Goal: Information Seeking & Learning: Learn about a topic

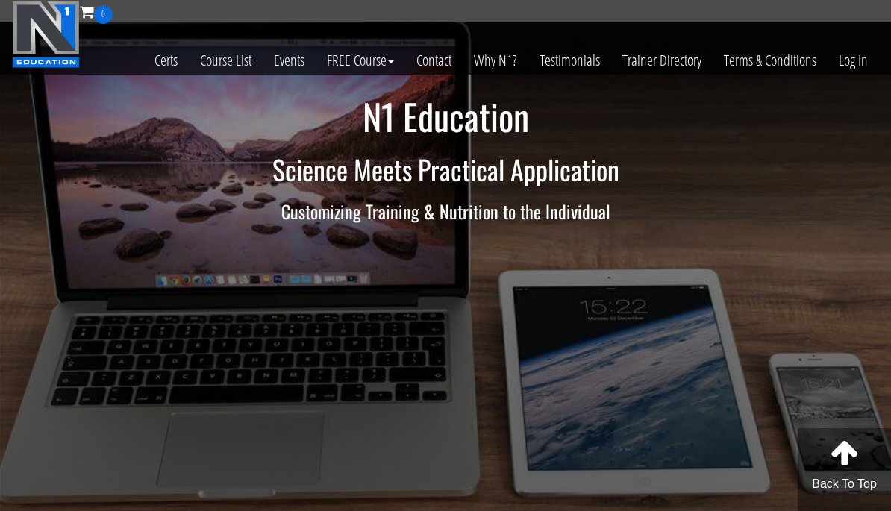
click at [867, 63] on link "Log In" at bounding box center [852, 60] width 51 height 73
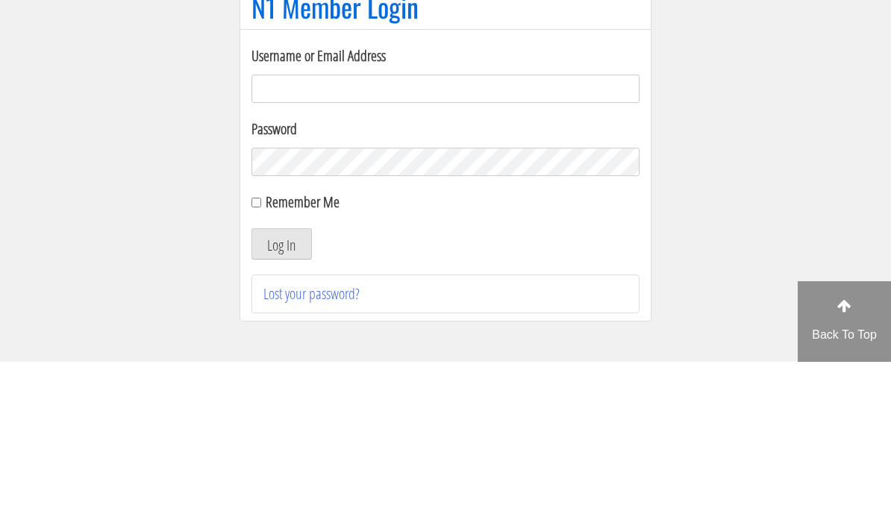
scroll to position [149, 0]
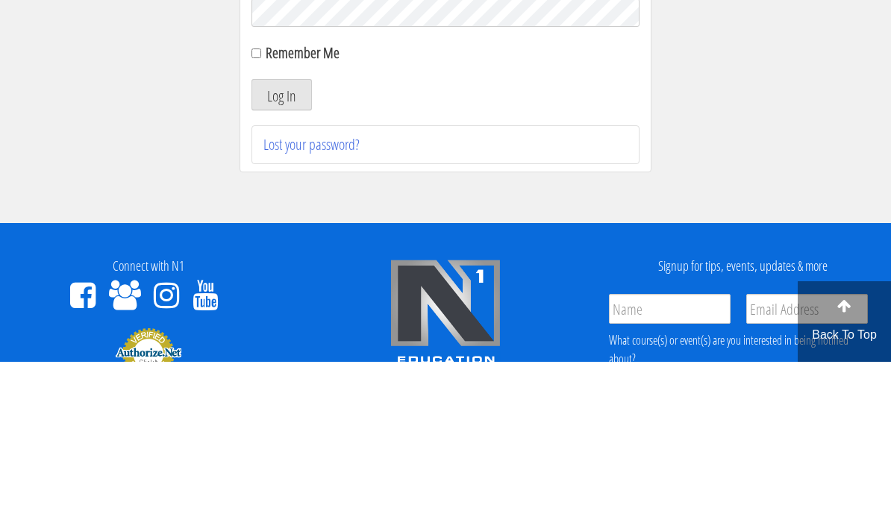
type input "[EMAIL_ADDRESS][DOMAIN_NAME]"
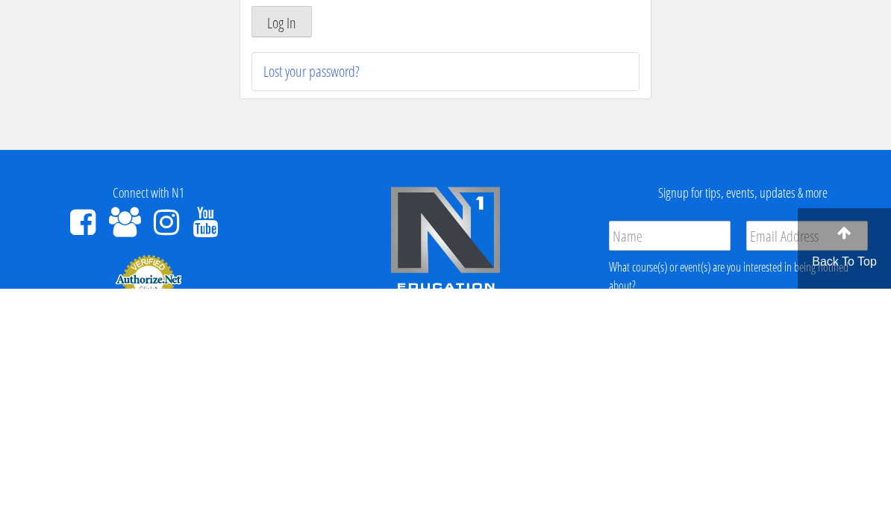
click at [281, 228] on button "Log In" at bounding box center [281, 243] width 60 height 31
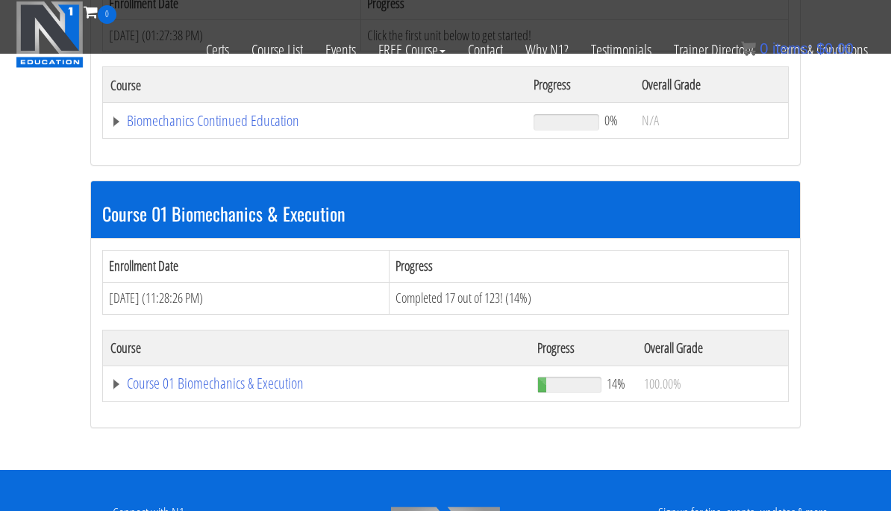
scroll to position [320, 0]
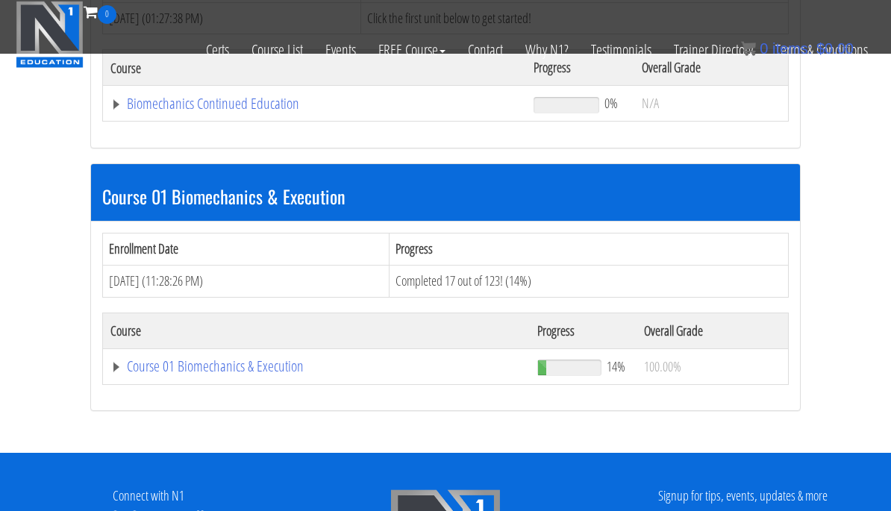
click at [288, 371] on link "Course 01 Biomechanics & Execution" at bounding box center [316, 366] width 412 height 15
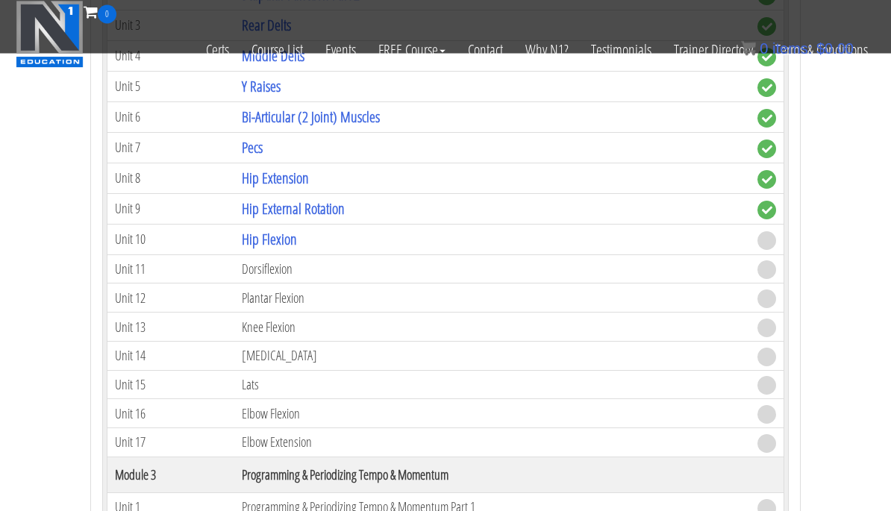
scroll to position [1108, 0]
click at [296, 272] on td "Dorsiflexion" at bounding box center [492, 268] width 516 height 29
click at [297, 241] on link "Hip Flexion" at bounding box center [269, 238] width 55 height 20
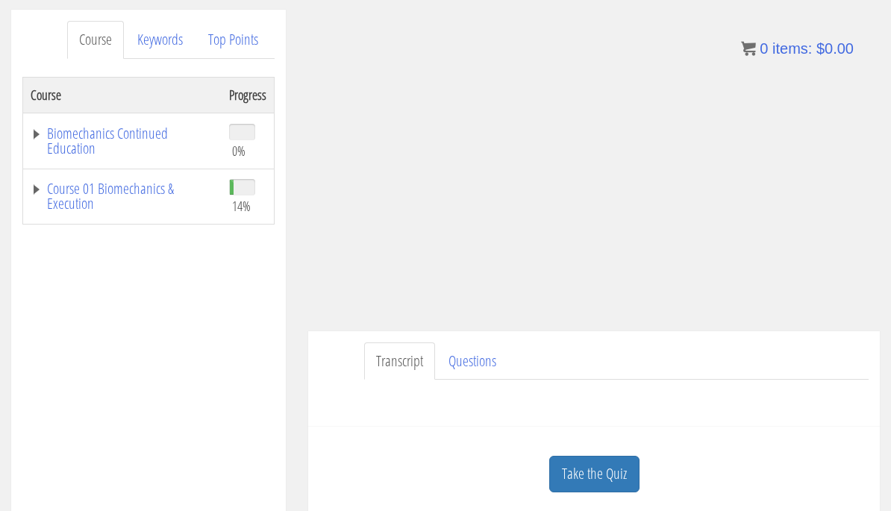
scroll to position [185, 0]
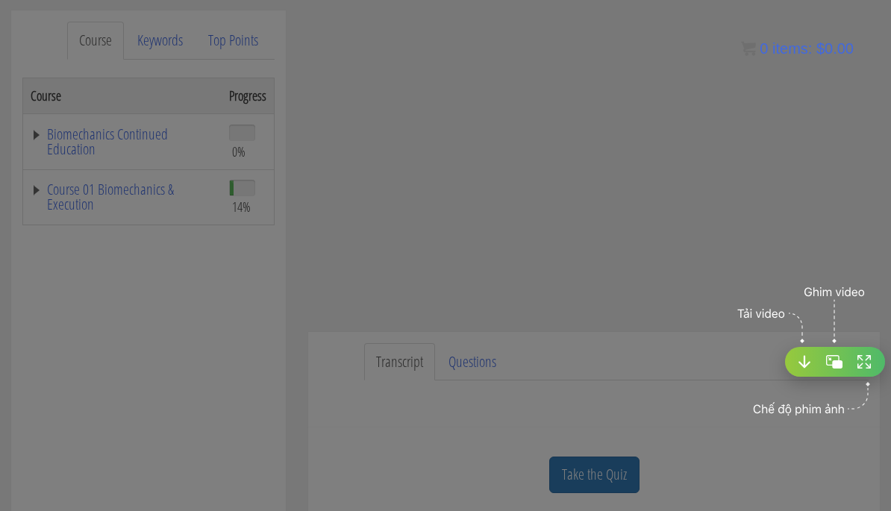
click at [596, 160] on div at bounding box center [445, 255] width 891 height 511
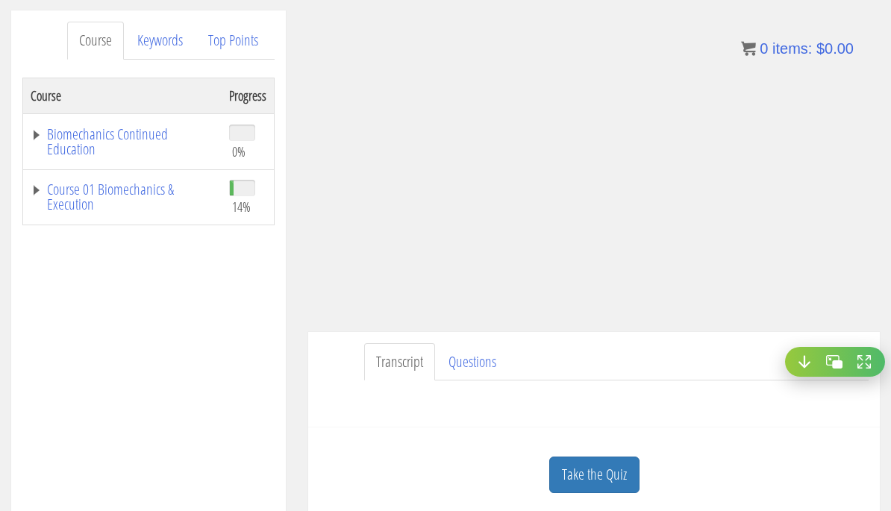
click at [824, 325] on div "Tải về" at bounding box center [445, 407] width 891 height 246
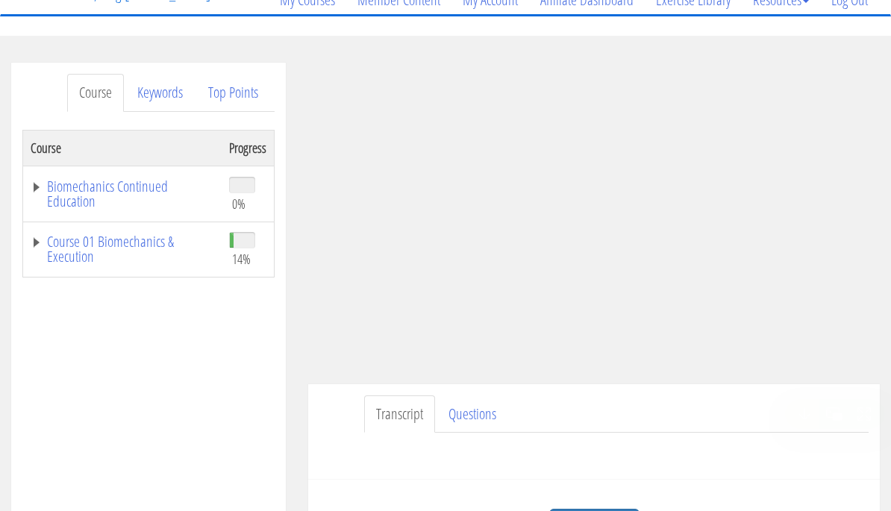
scroll to position [133, 0]
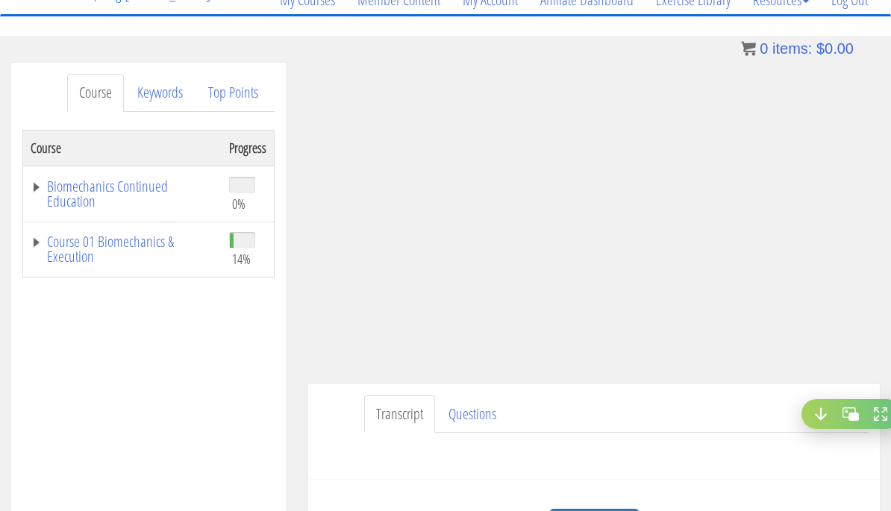
click at [684, 407] on ul "Transcript Questions" at bounding box center [616, 414] width 504 height 38
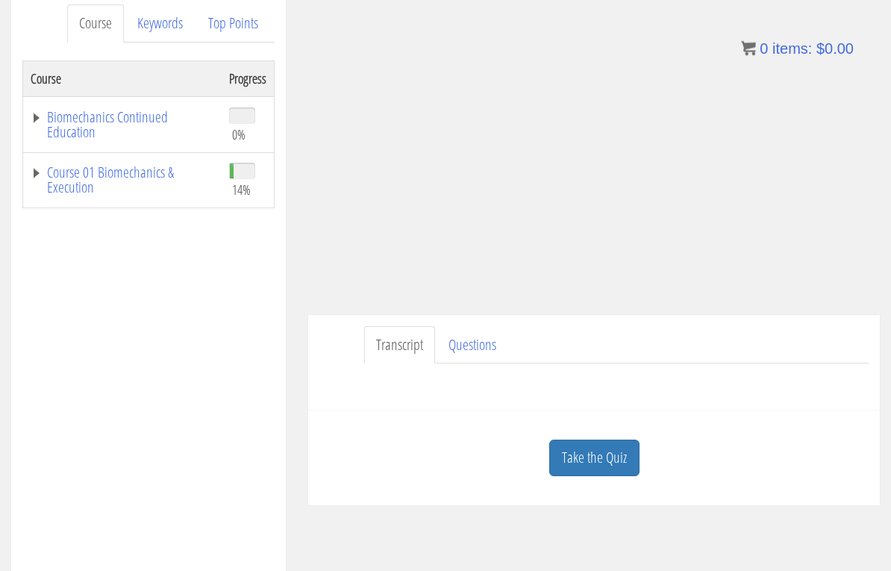
scroll to position [205, 0]
click at [617, 418] on div "Take the Quiz Quiz Hip Flexion You'll need to correctly answer at least 2 of th…" at bounding box center [594, 454] width 572 height 95
click at [614, 449] on link "Take the Quiz" at bounding box center [594, 454] width 90 height 37
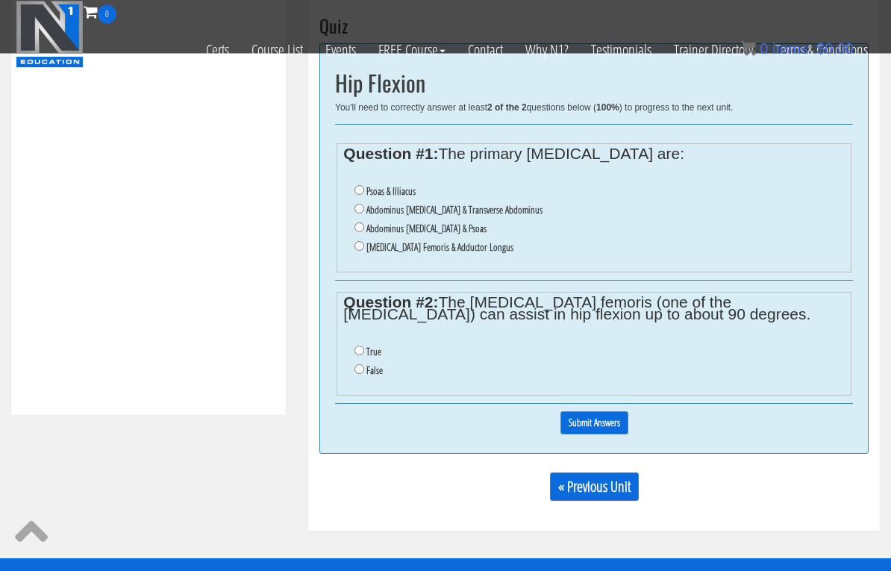
scroll to position [530, 0]
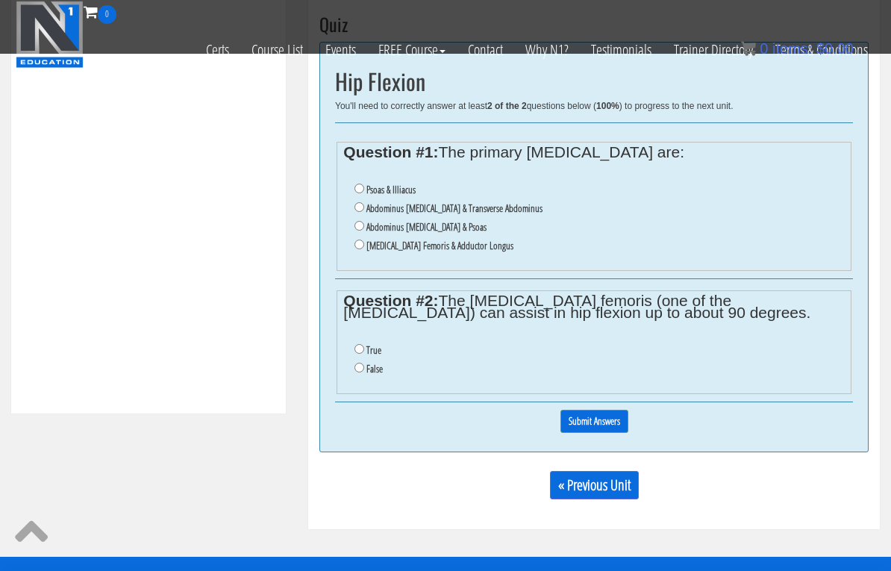
click at [368, 186] on label "Psoas & Illiacus" at bounding box center [390, 190] width 49 height 12
click at [364, 186] on input "Psoas & Illiacus" at bounding box center [359, 189] width 10 height 10
radio input "true"
click at [364, 354] on input "True" at bounding box center [359, 349] width 10 height 10
radio input "true"
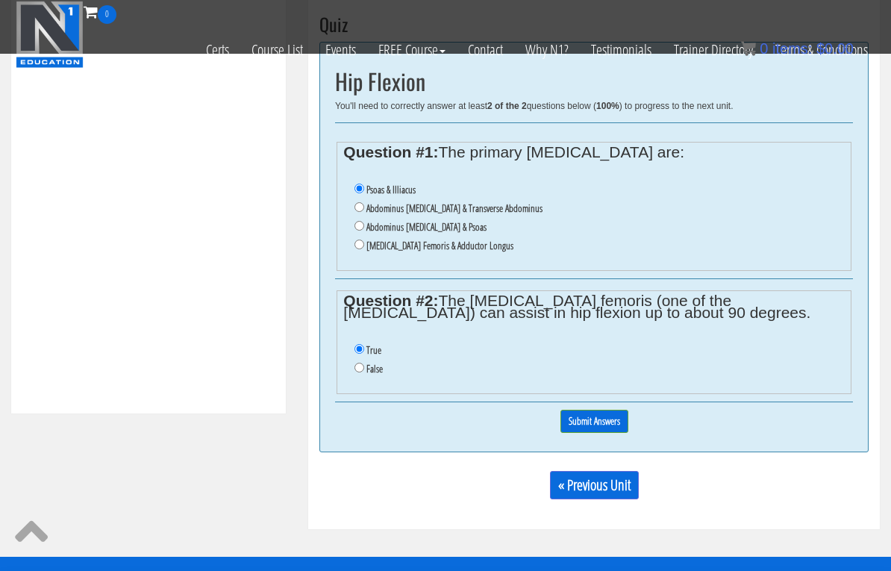
click at [595, 421] on input "Submit Answers" at bounding box center [594, 421] width 68 height 23
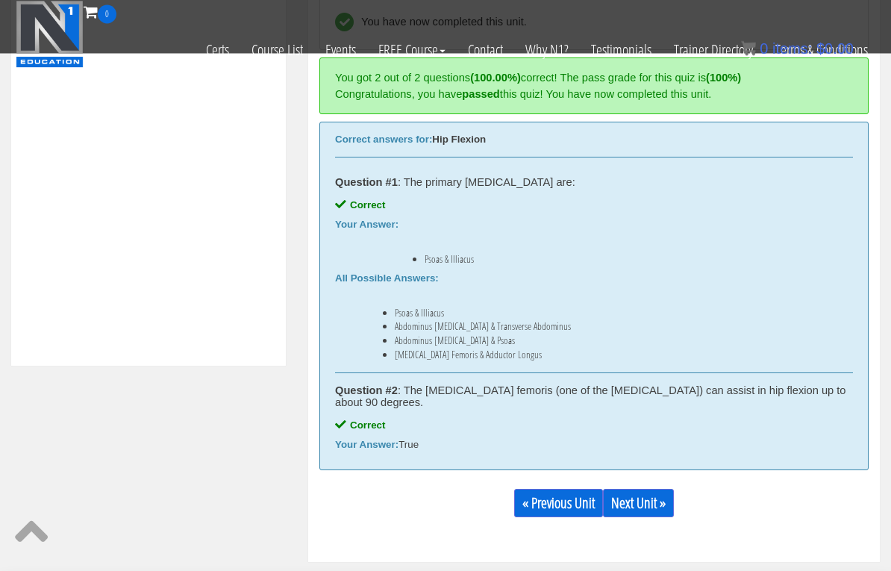
scroll to position [578, 0]
click at [666, 498] on link "Next Unit »" at bounding box center [638, 503] width 71 height 28
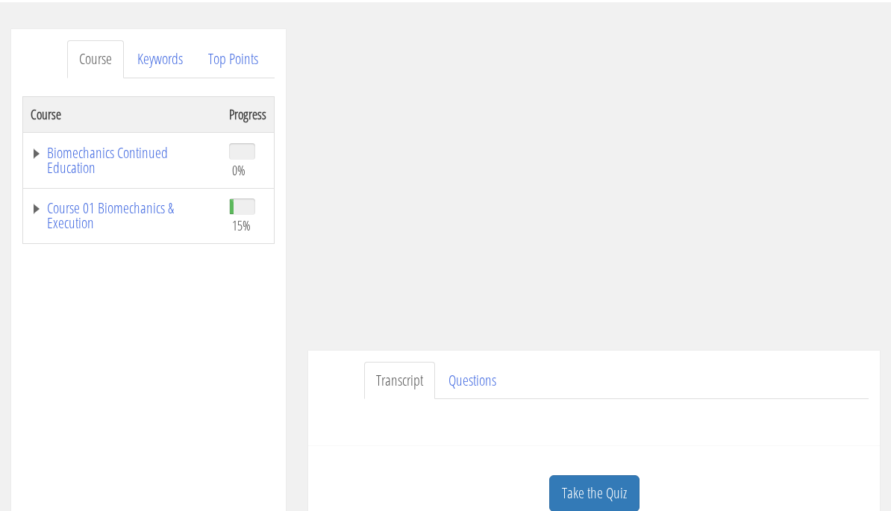
scroll to position [170, 0]
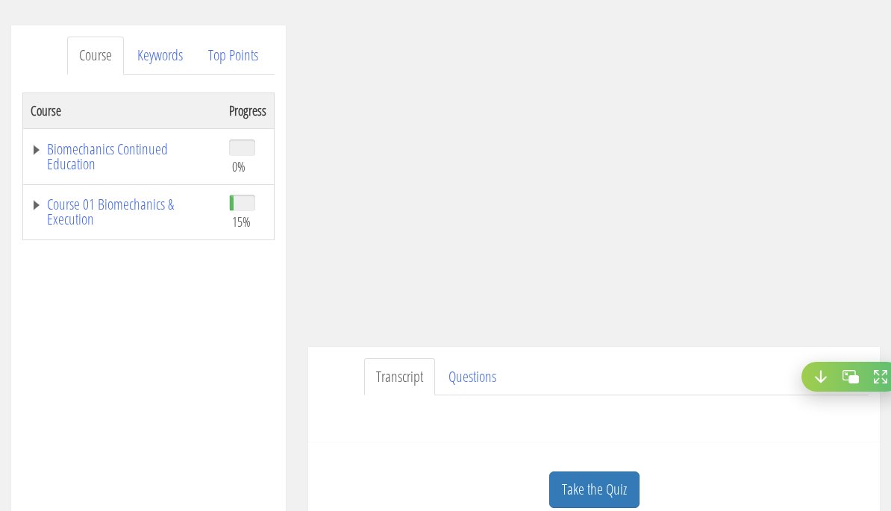
click at [888, 195] on div "Long [PERSON_NAME] [EMAIL_ADDRESS][DOMAIN_NAME] [DATE] [TECHNICAL_ID] Transcrip…" at bounding box center [594, 281] width 594 height 512
